Goal: Obtain resource: Download file/media

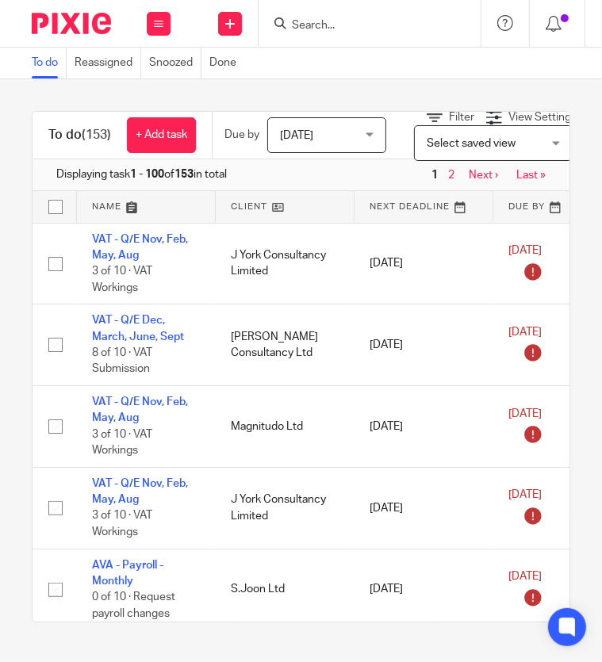
click at [352, 25] on input "Search" at bounding box center [361, 26] width 143 height 14
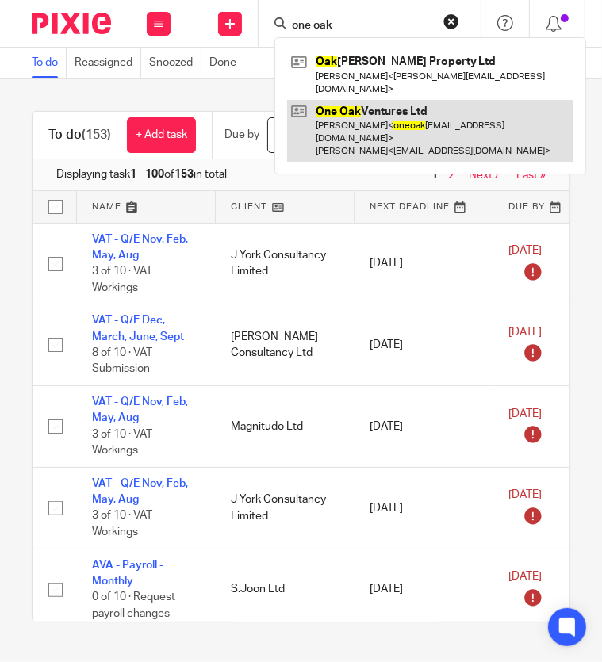
type input "one oak"
click at [362, 110] on link at bounding box center [430, 131] width 286 height 63
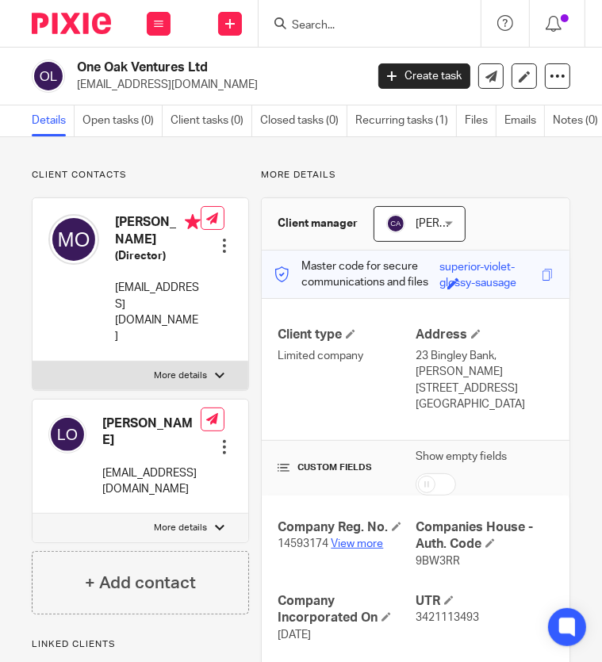
click at [345, 538] on link "View more" at bounding box center [357, 543] width 52 height 11
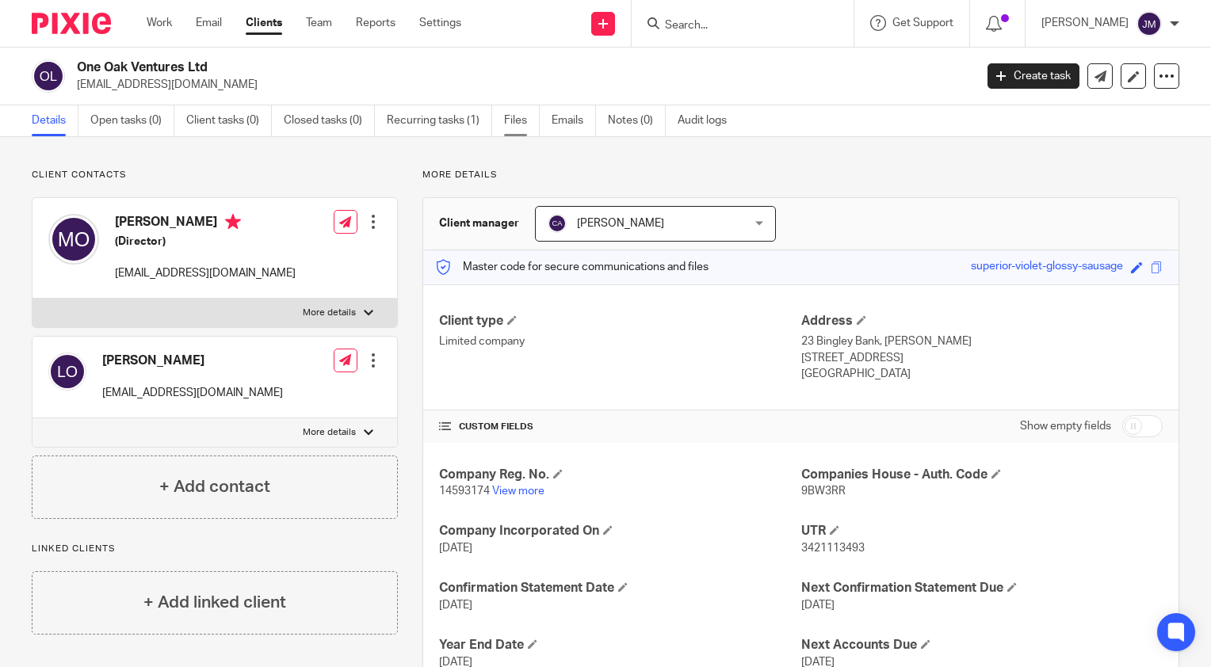
click at [524, 128] on link "Files" at bounding box center [522, 120] width 36 height 31
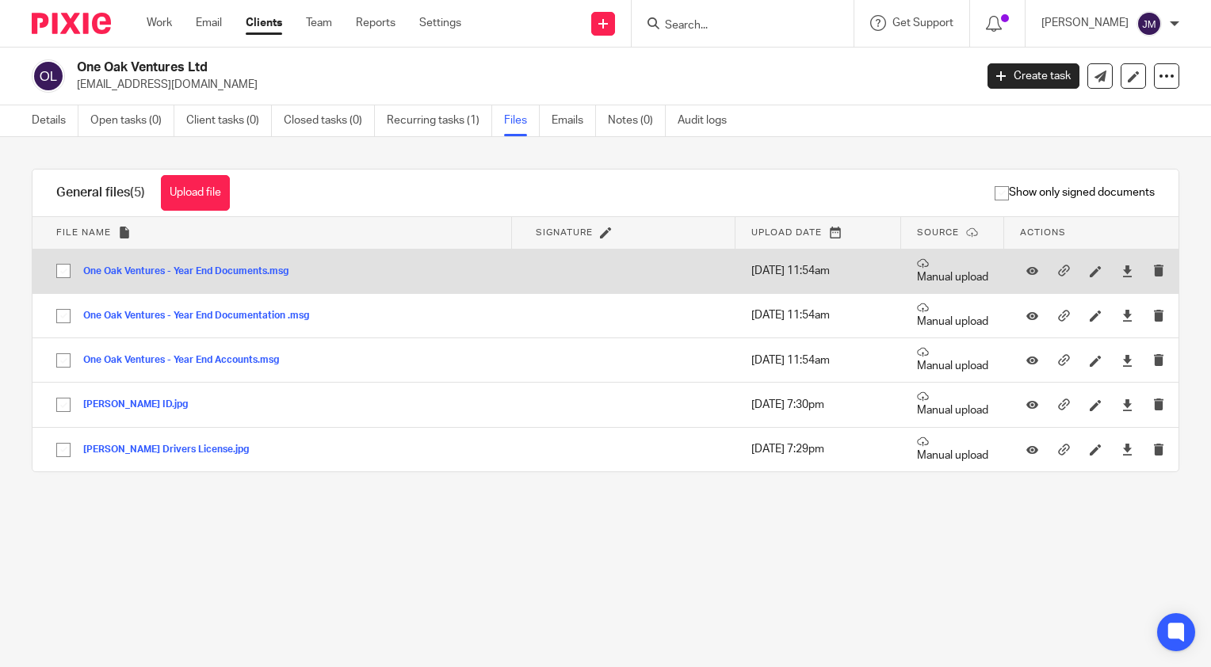
click at [52, 269] on input "checkbox" at bounding box center [63, 271] width 30 height 30
checkbox input "true"
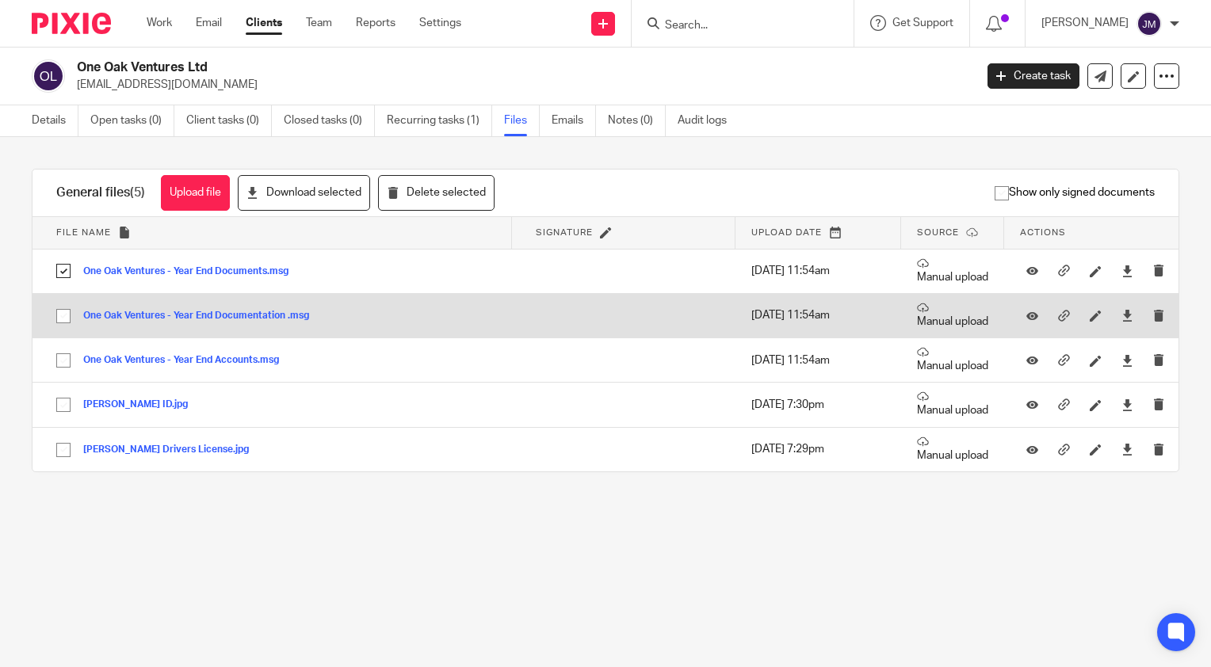
click at [57, 320] on input "checkbox" at bounding box center [63, 316] width 30 height 30
checkbox input "true"
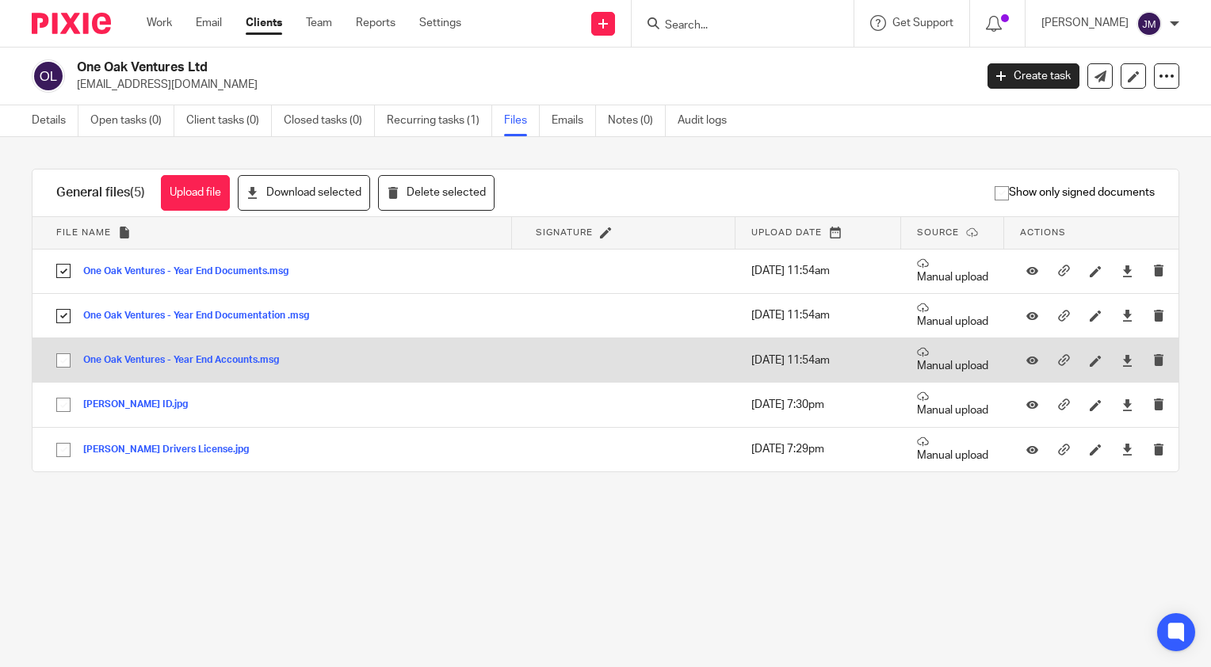
click at [65, 360] on input "checkbox" at bounding box center [63, 361] width 30 height 30
checkbox input "true"
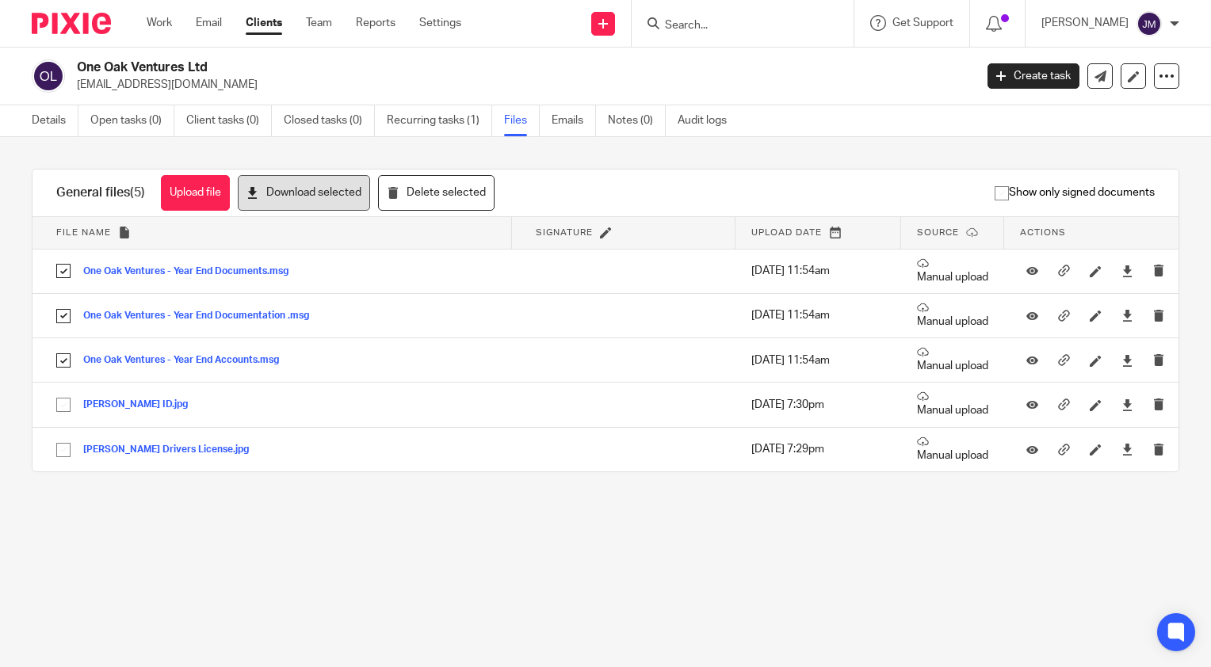
click at [326, 197] on button "Download selected" at bounding box center [304, 193] width 132 height 36
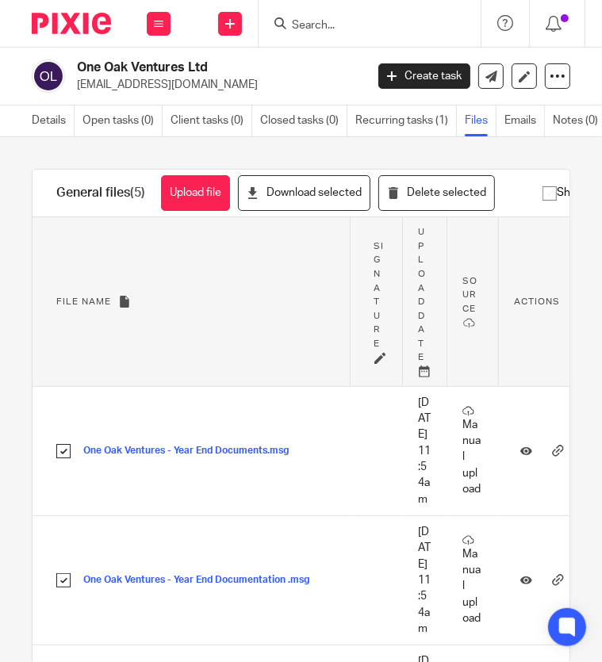
click at [389, 36] on div at bounding box center [369, 23] width 222 height 47
click at [384, 28] on input "Search" at bounding box center [361, 26] width 143 height 14
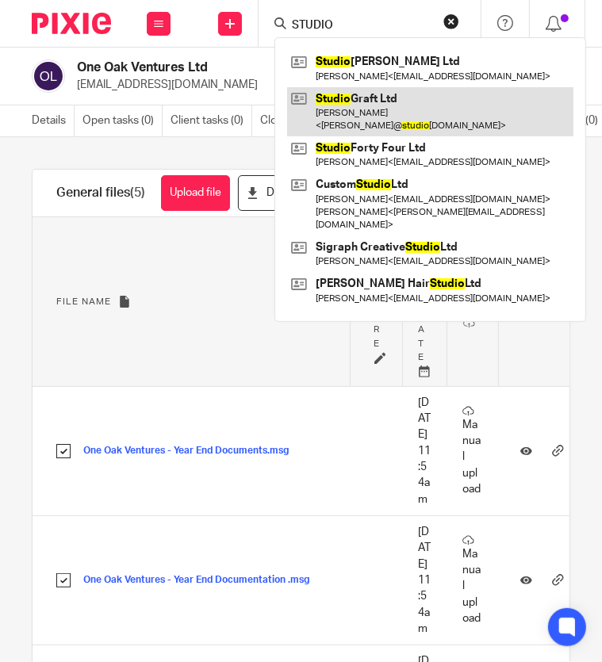
type input "STUDIO"
click at [371, 100] on link at bounding box center [430, 111] width 286 height 49
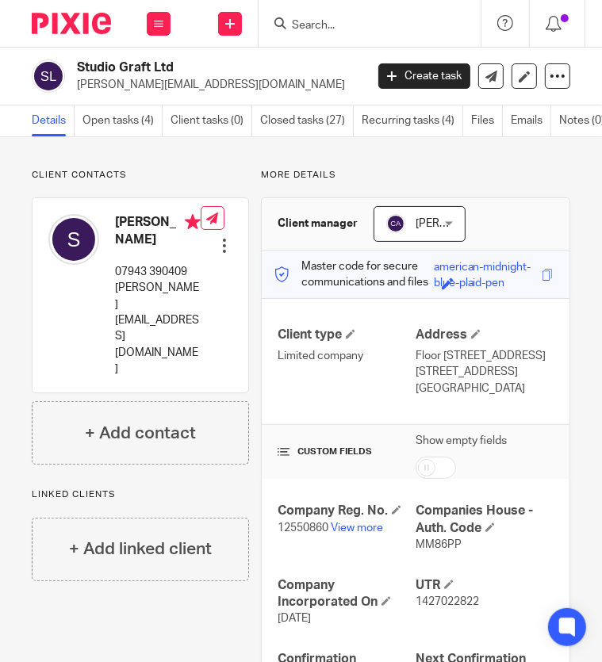
click at [302, 533] on span "12550860" at bounding box center [302, 527] width 51 height 11
copy p "12550860"
click at [434, 550] on span "MM86PP" at bounding box center [438, 544] width 46 height 11
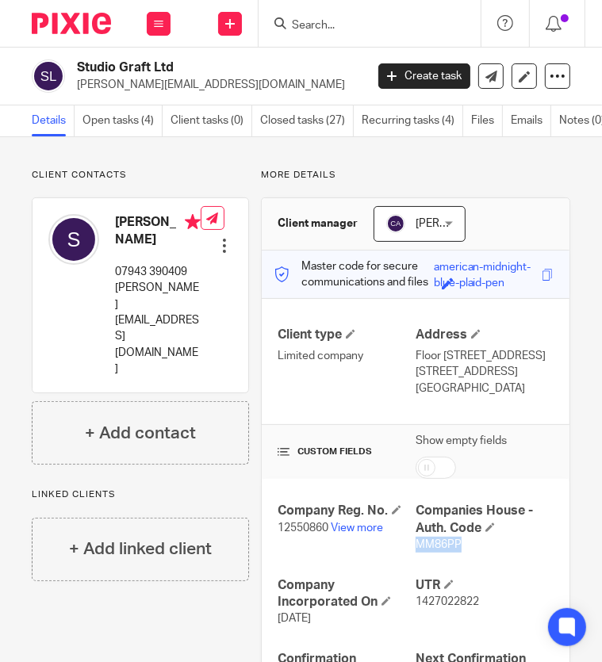
copy span "MM86PP"
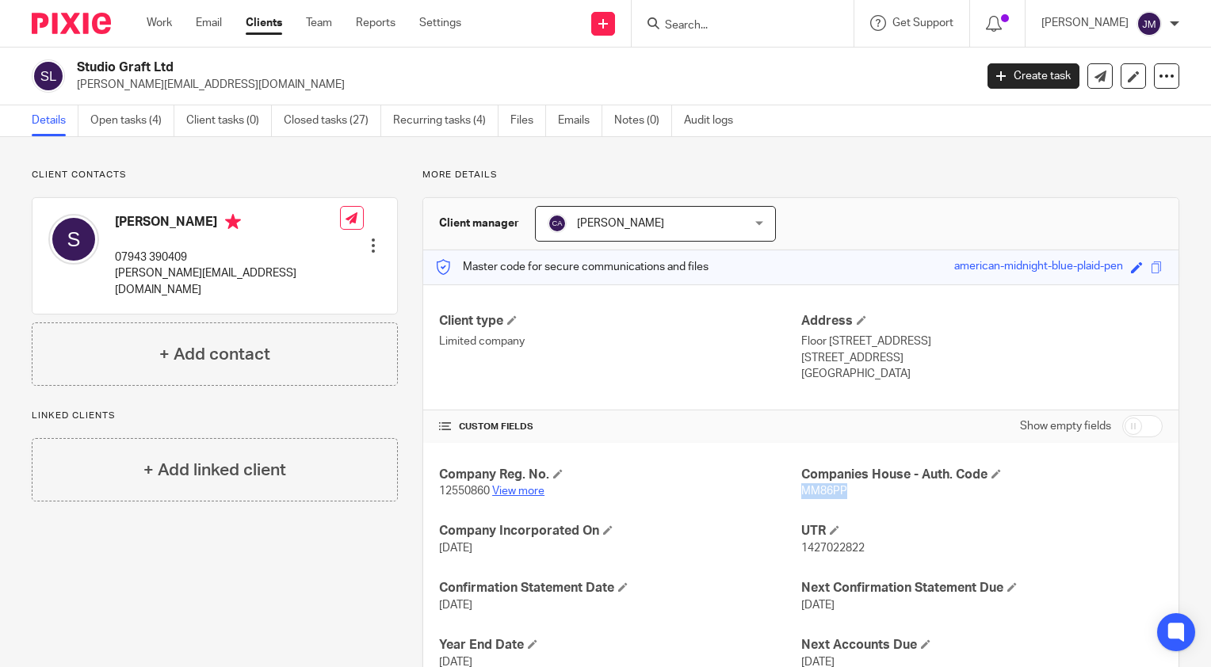
click at [526, 489] on link "View more" at bounding box center [518, 491] width 52 height 11
